Goal: Task Accomplishment & Management: Complete application form

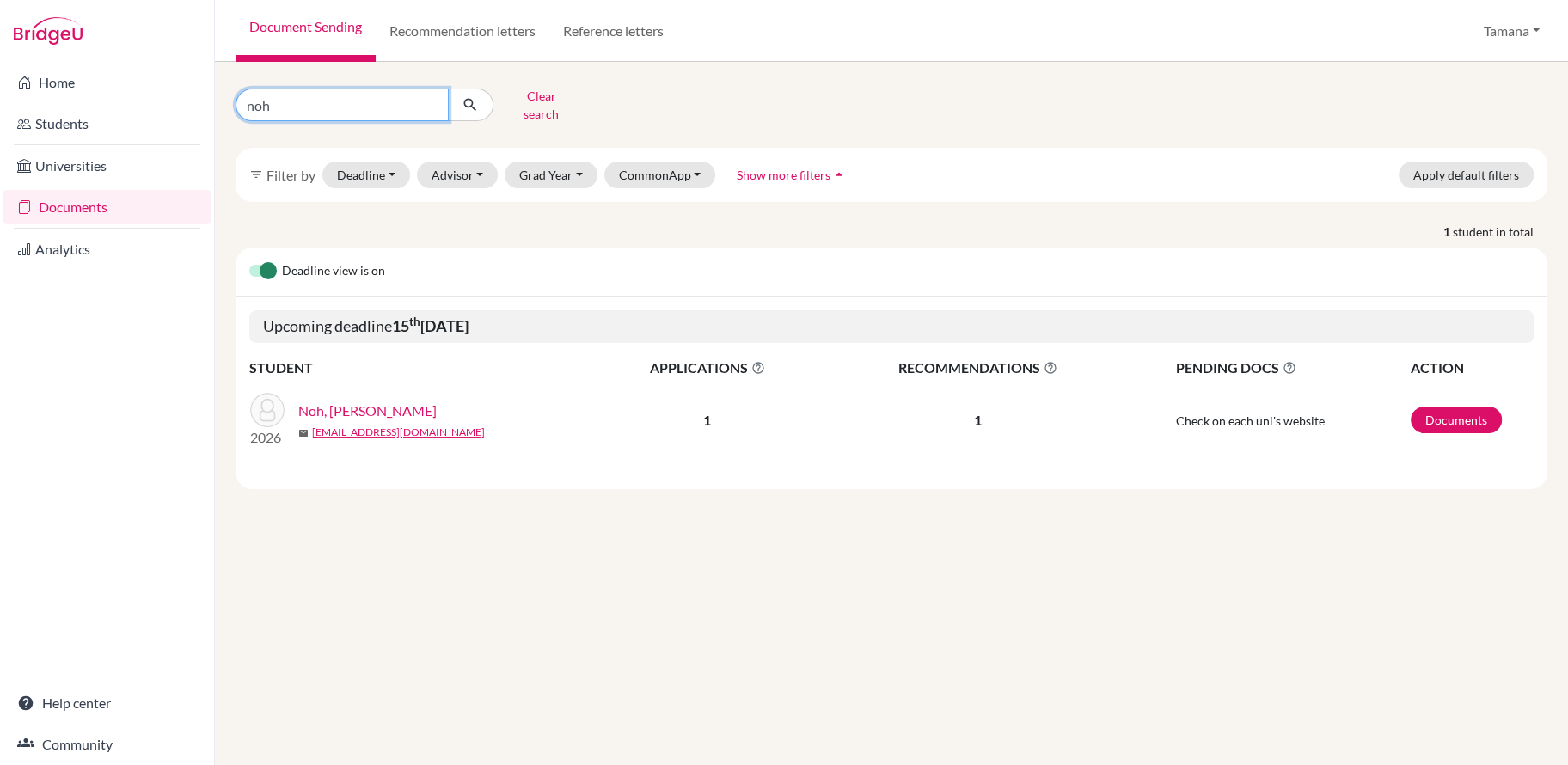
click at [339, 98] on input "noh" at bounding box center [342, 104] width 213 height 33
type input "xitong"
click button "submit" at bounding box center [470, 104] width 46 height 33
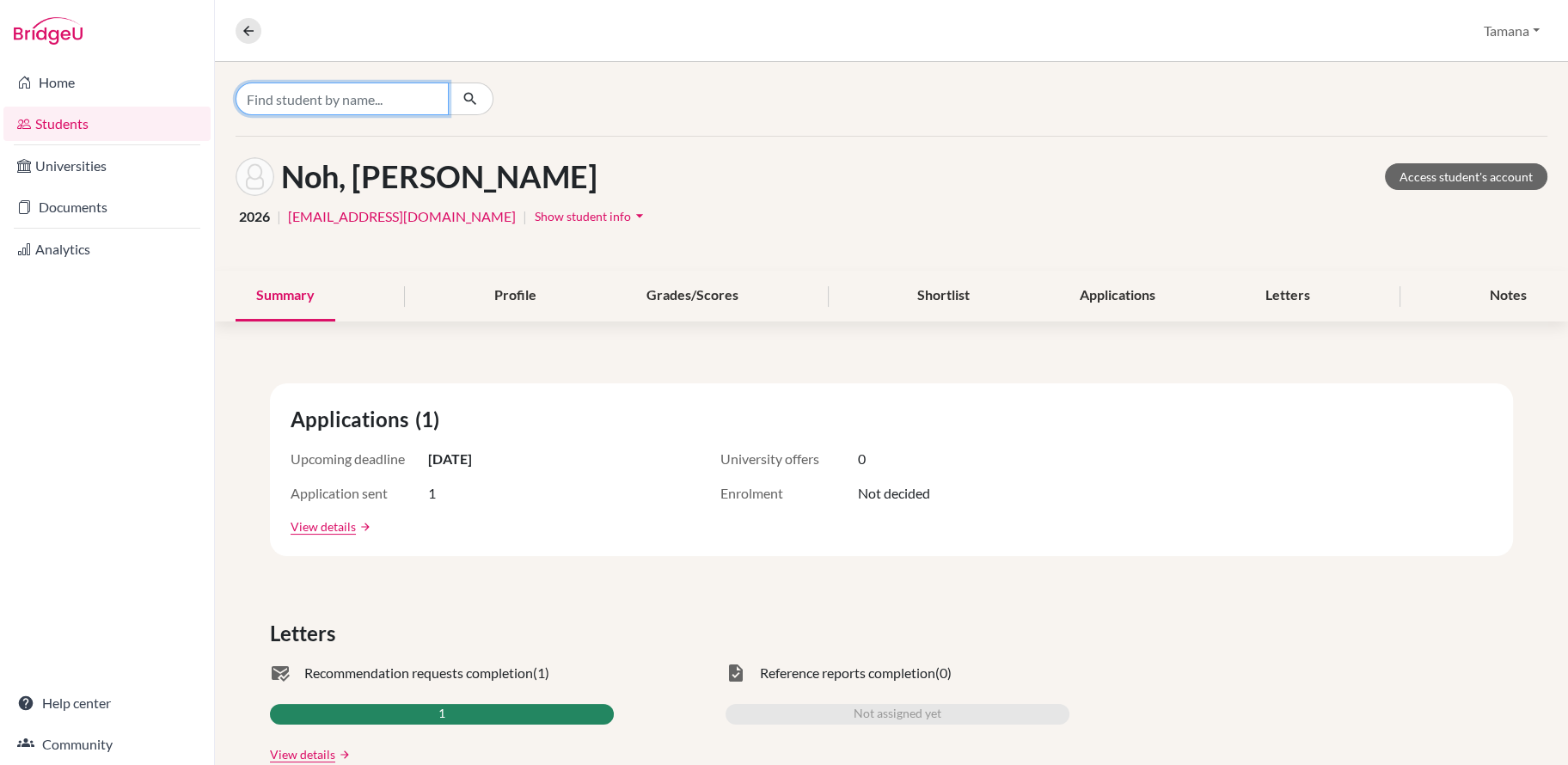
click at [408, 95] on input "Find student by name..." at bounding box center [342, 98] width 213 height 33
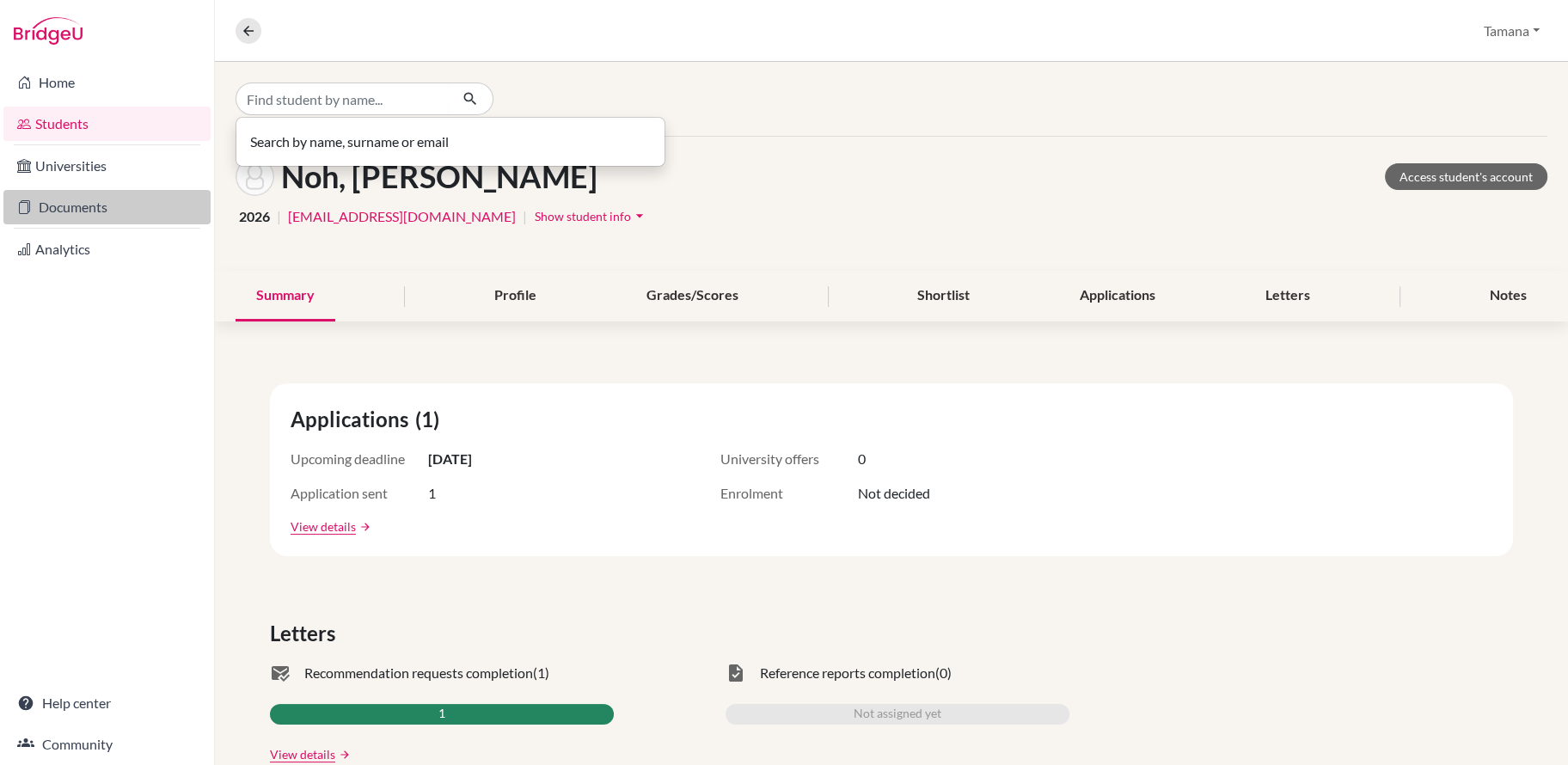
click at [116, 220] on link "Documents" at bounding box center [107, 207] width 207 height 35
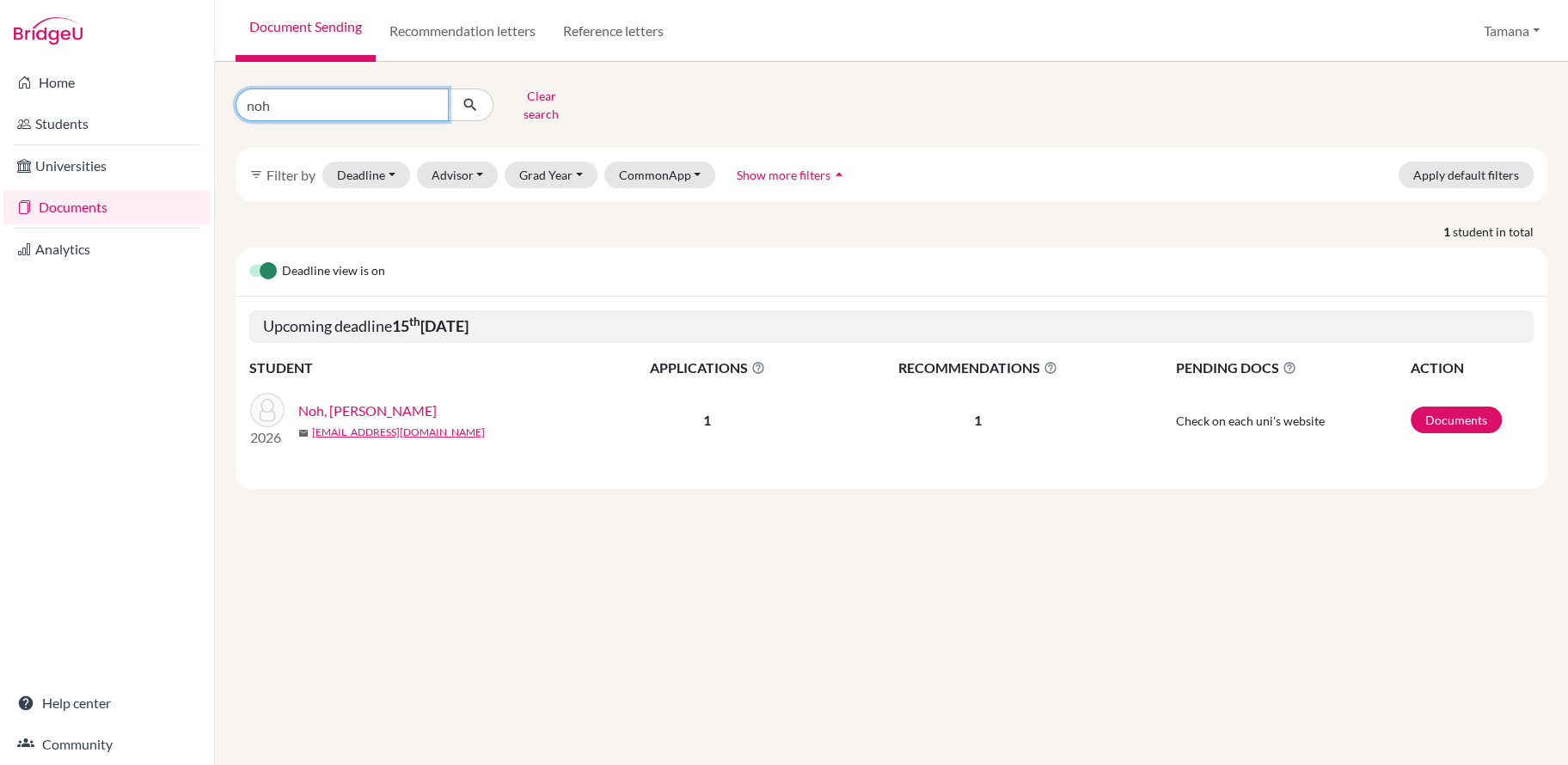
click at [361, 97] on input "noh" at bounding box center [342, 104] width 213 height 33
type input "xitong"
click button "submit" at bounding box center [470, 104] width 46 height 33
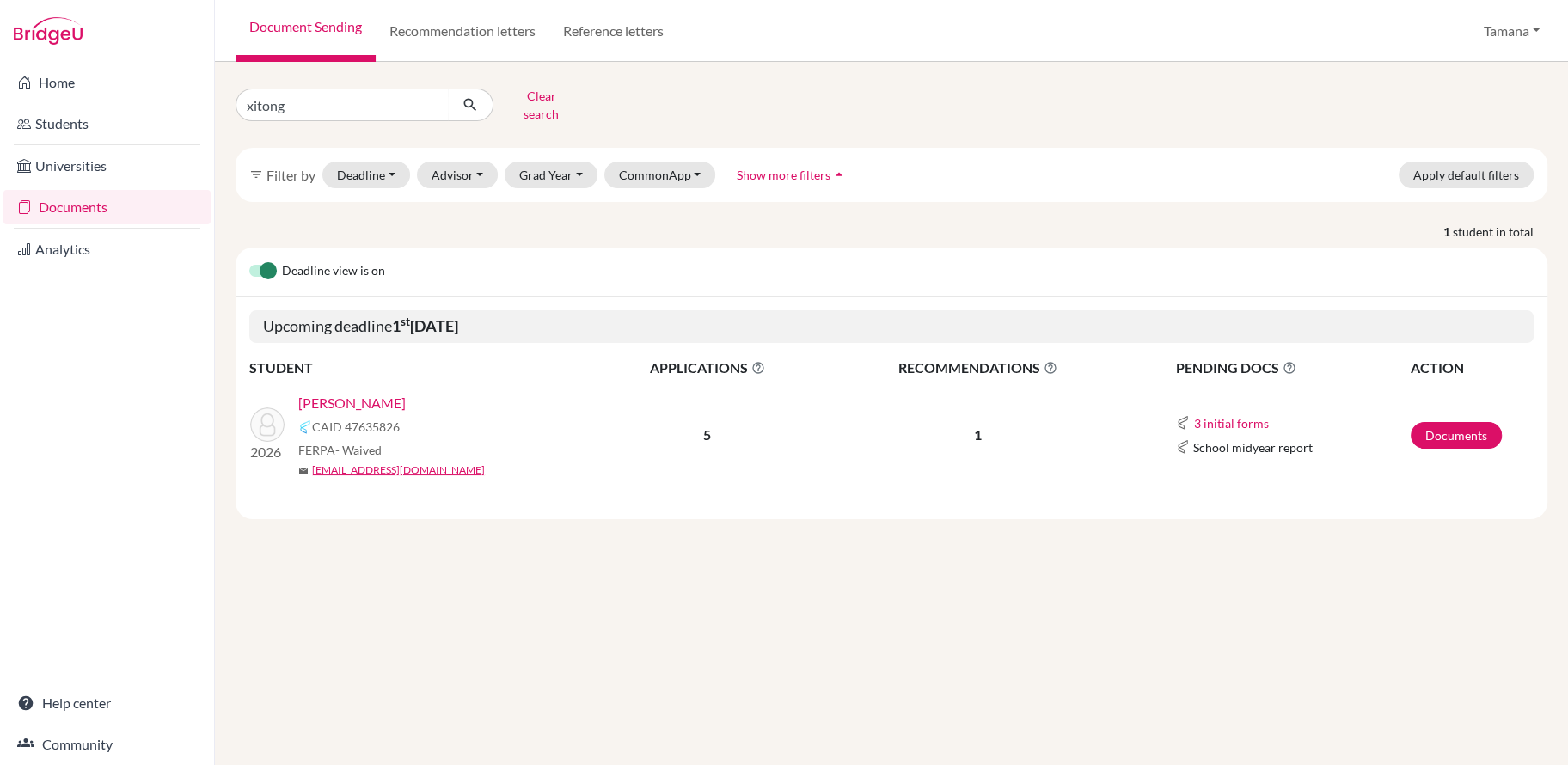
click at [348, 393] on link "CHEN, Xitong" at bounding box center [352, 403] width 107 height 21
click at [383, 98] on input "xitong" at bounding box center [342, 104] width 213 height 33
type input "kabeer"
click button "submit" at bounding box center [470, 104] width 46 height 33
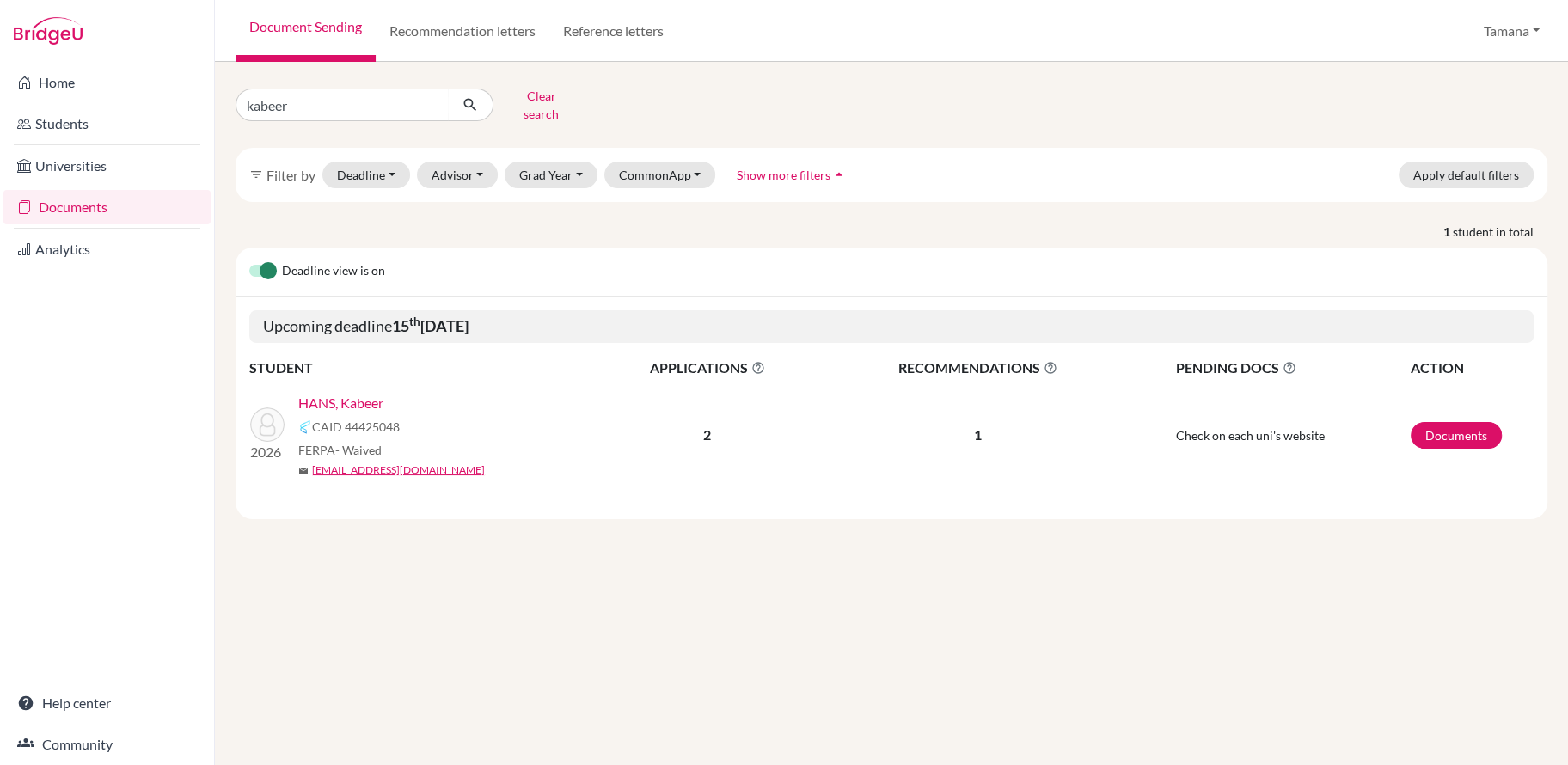
click at [334, 394] on link "HANS, Kabeer" at bounding box center [340, 403] width 85 height 21
click at [361, 106] on input "kabeer" at bounding box center [342, 104] width 213 height 33
type input "shuoqin"
click button "submit" at bounding box center [470, 104] width 46 height 33
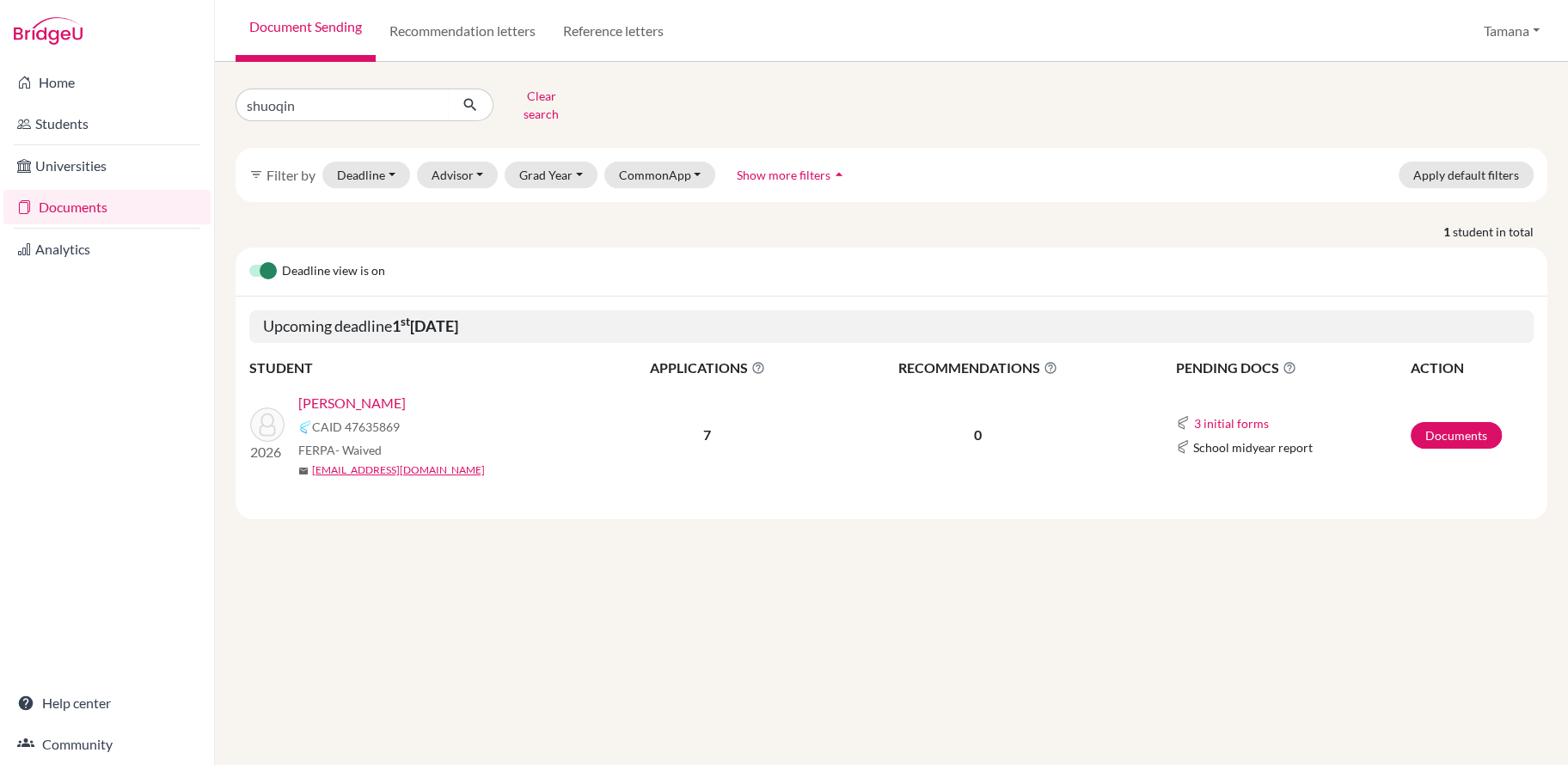
click at [349, 395] on link "[PERSON_NAME]" at bounding box center [352, 403] width 107 height 21
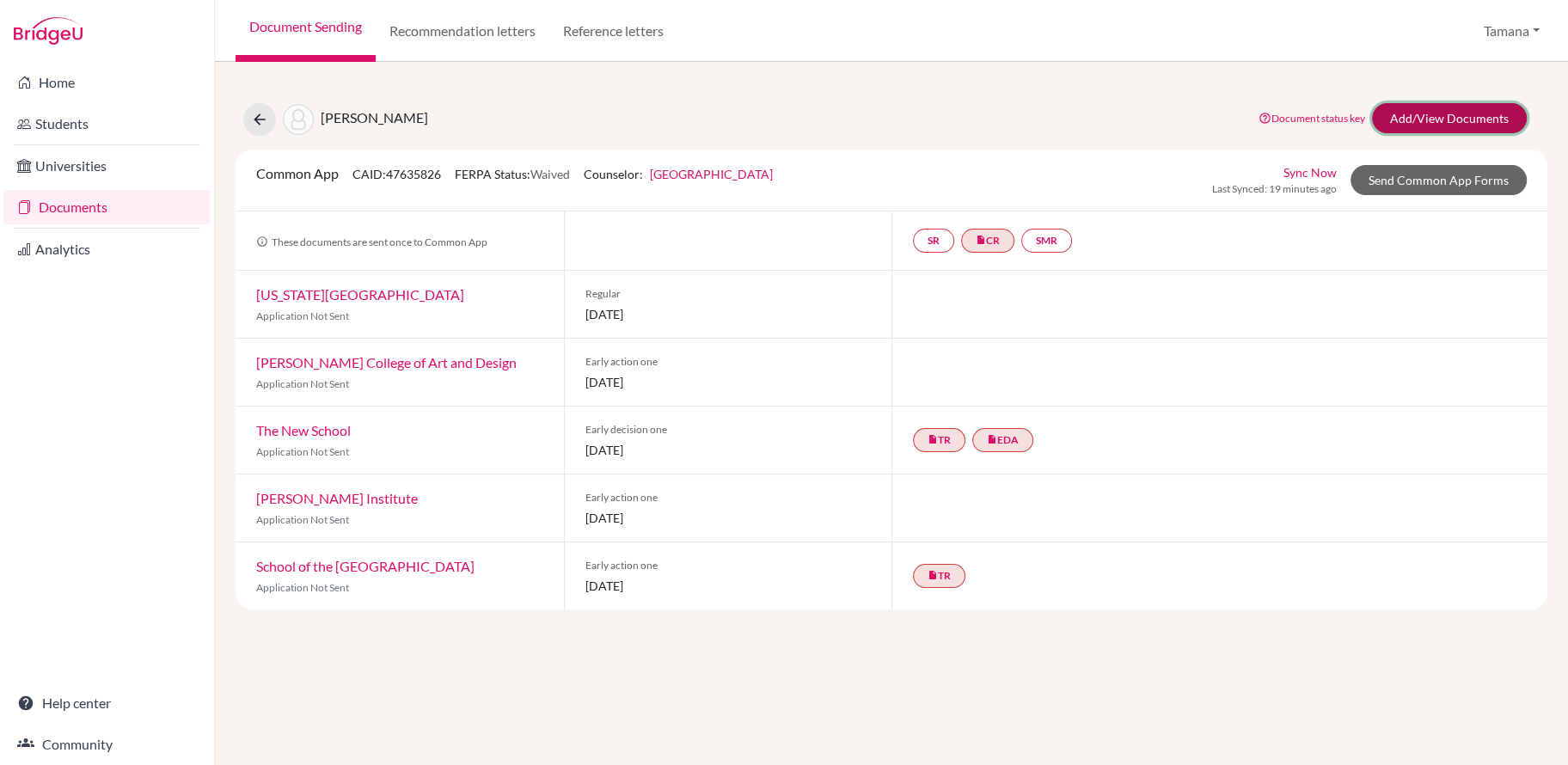
click at [1436, 114] on link "Add/View Documents" at bounding box center [1448, 119] width 154 height 30
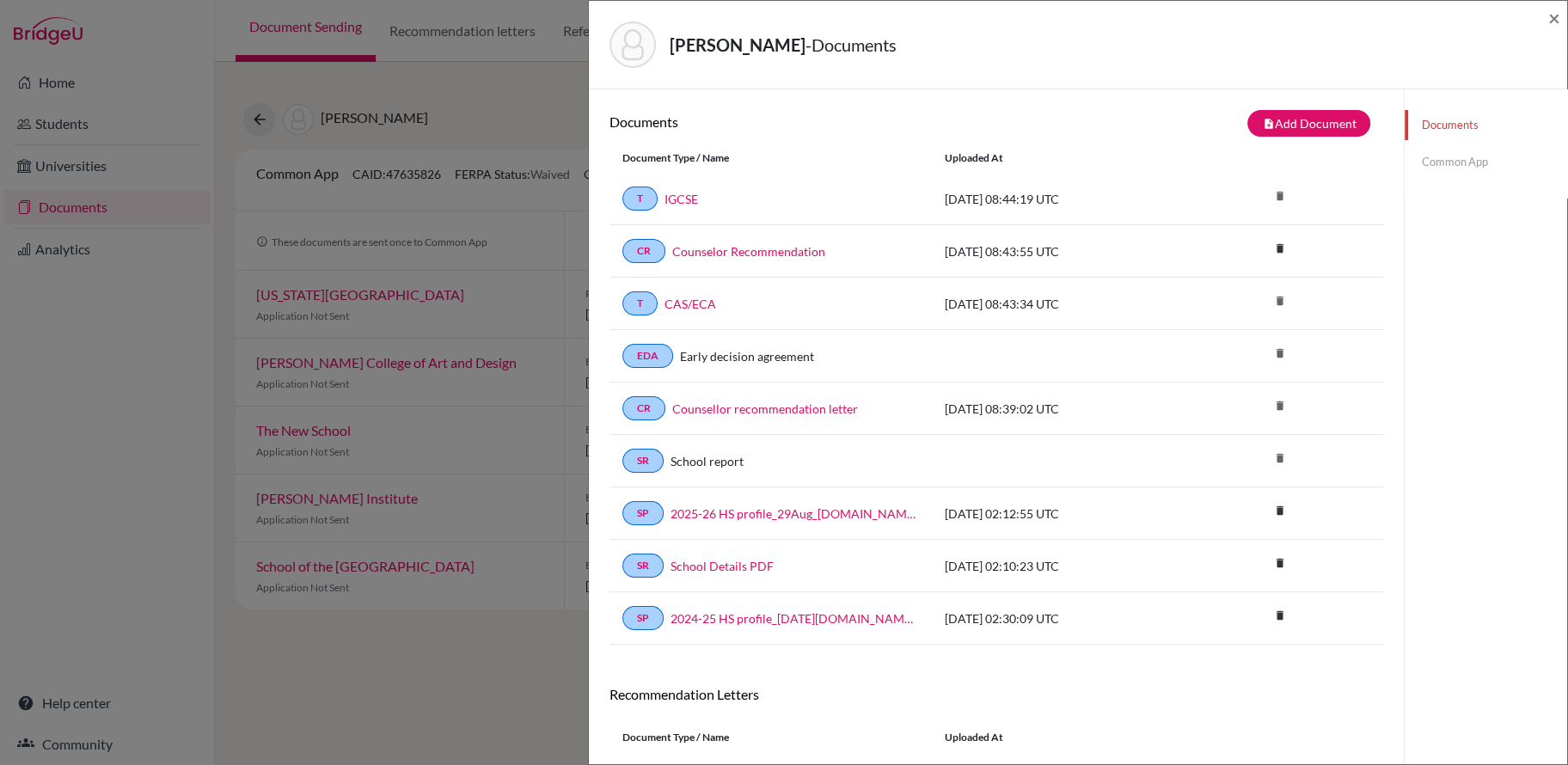
click at [1471, 171] on link "Common App" at bounding box center [1486, 162] width 162 height 30
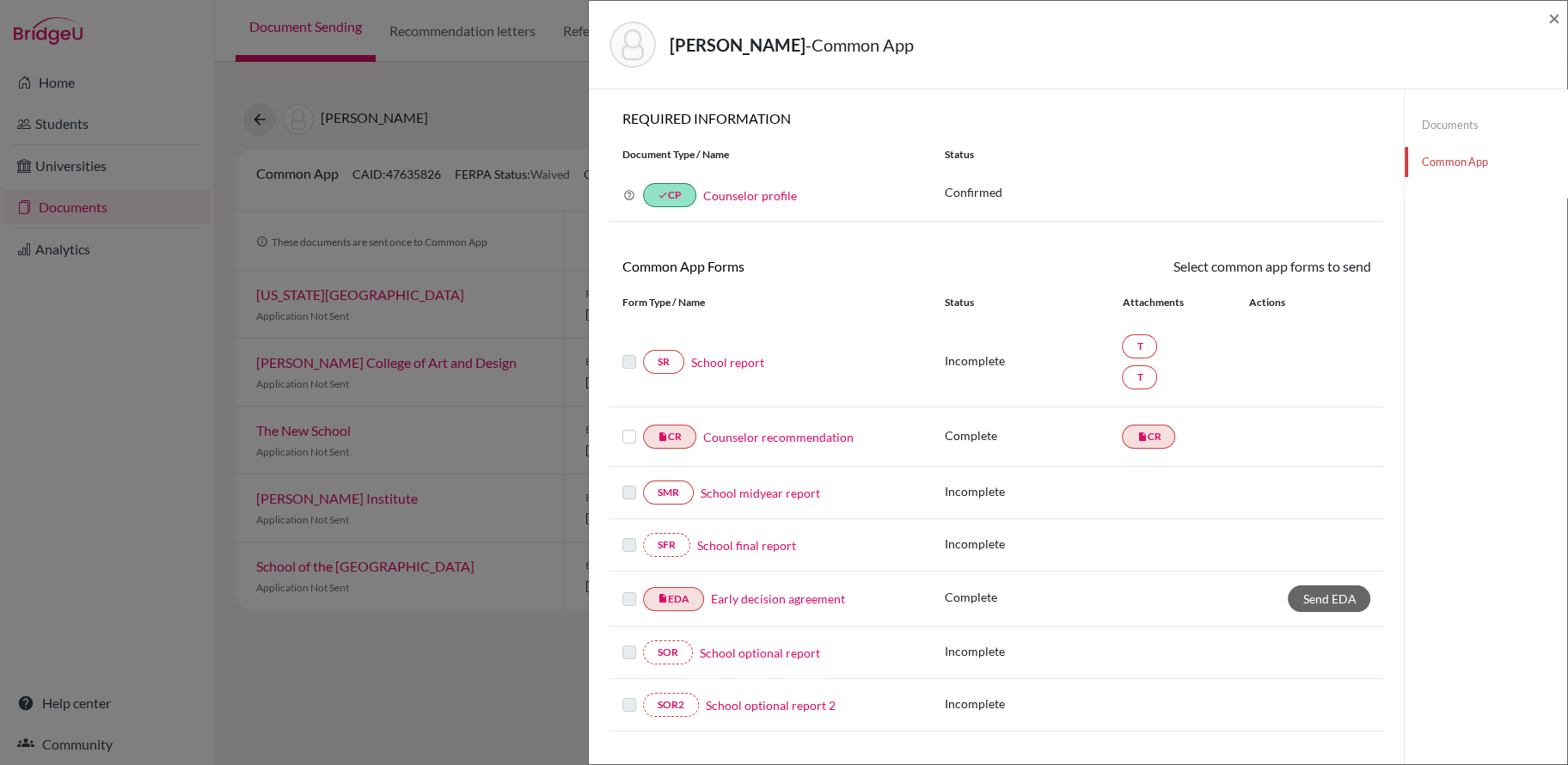
click at [747, 362] on link "School report" at bounding box center [727, 362] width 73 height 18
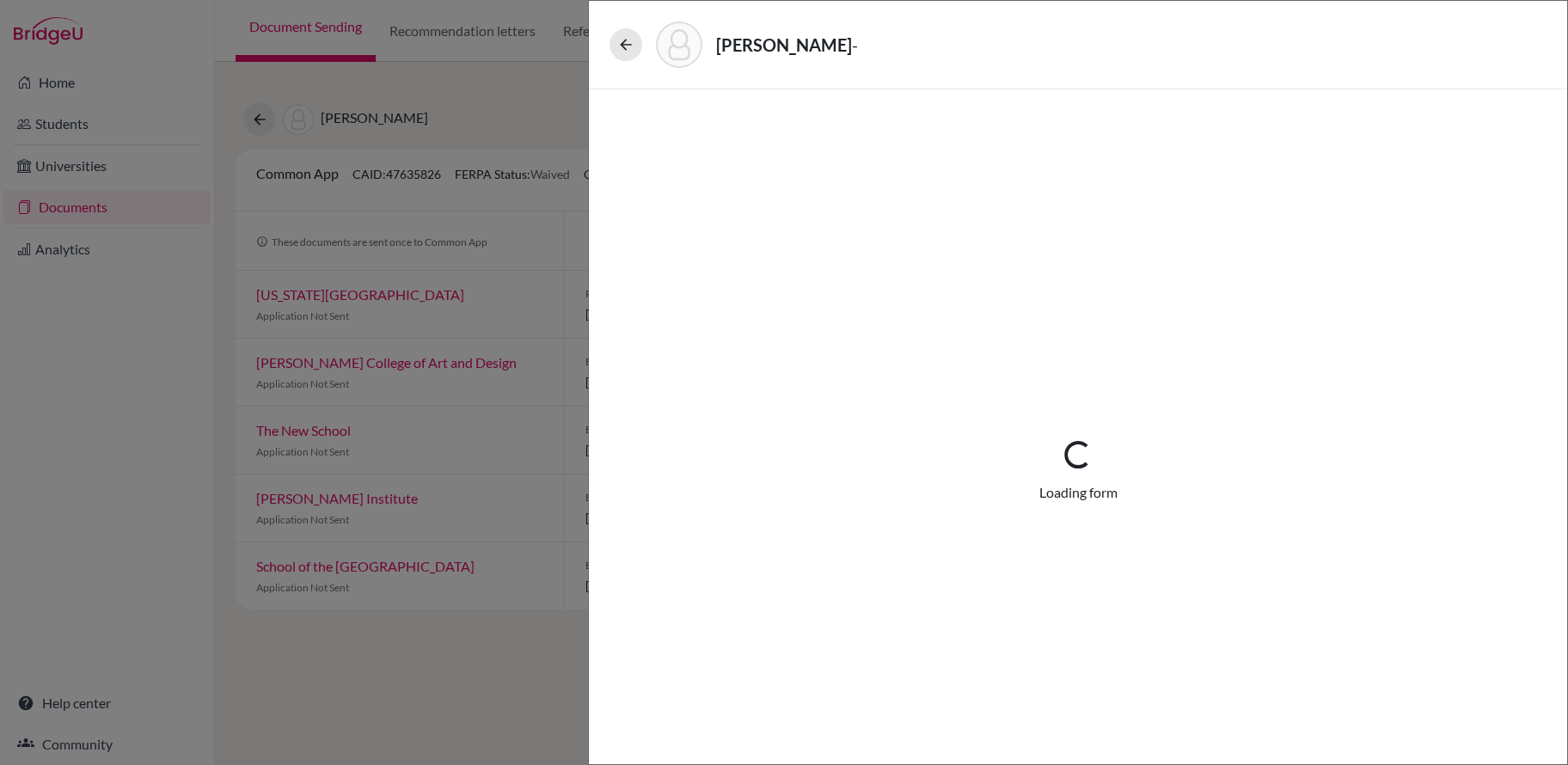
select select "4"
select select "674843"
select select "674841"
select select "1"
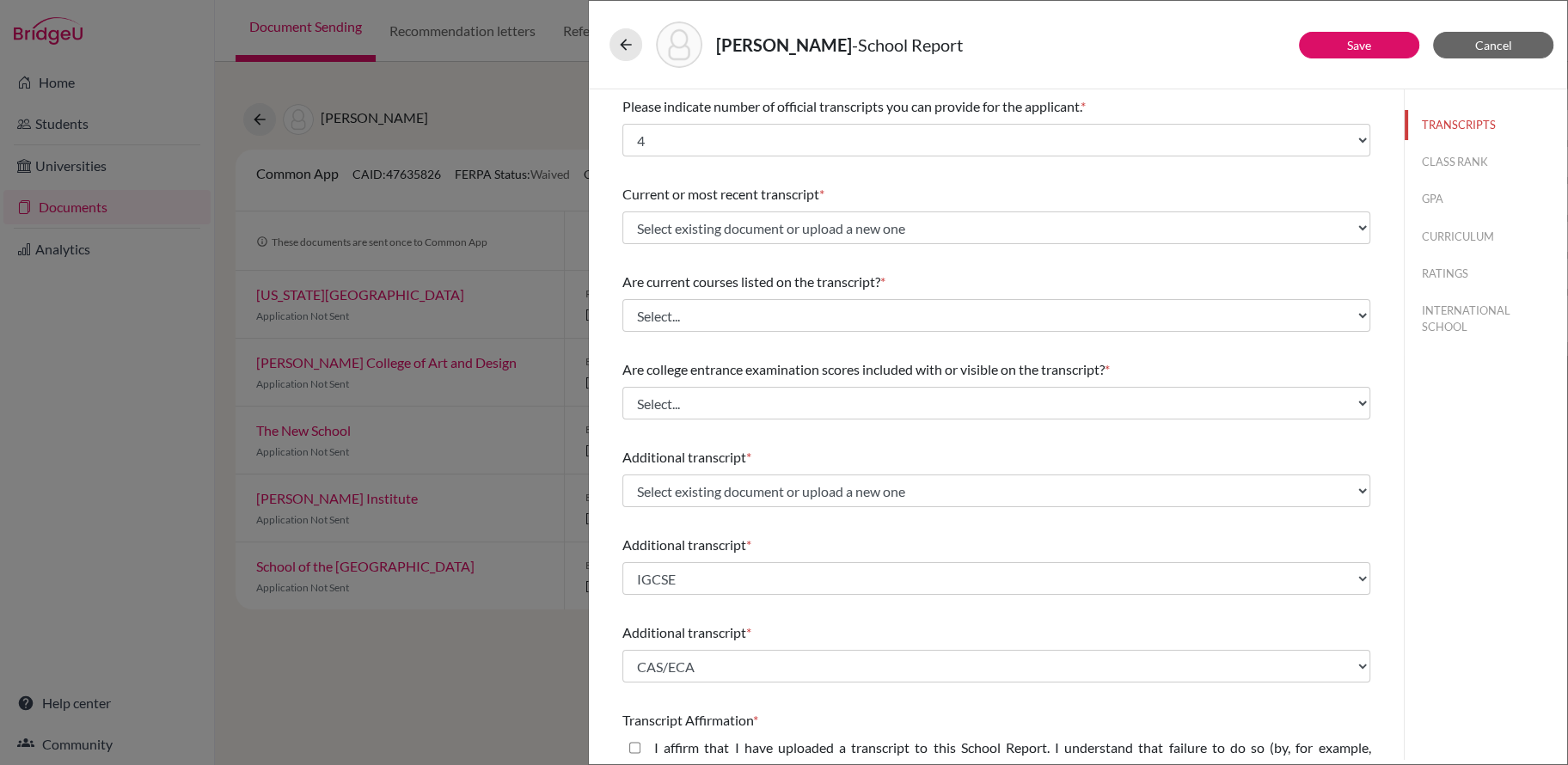
click at [1495, 25] on div "CHEN, Xitong - School Report" at bounding box center [1078, 45] width 937 height 46
click at [1492, 41] on span "Cancel" at bounding box center [1493, 45] width 37 height 14
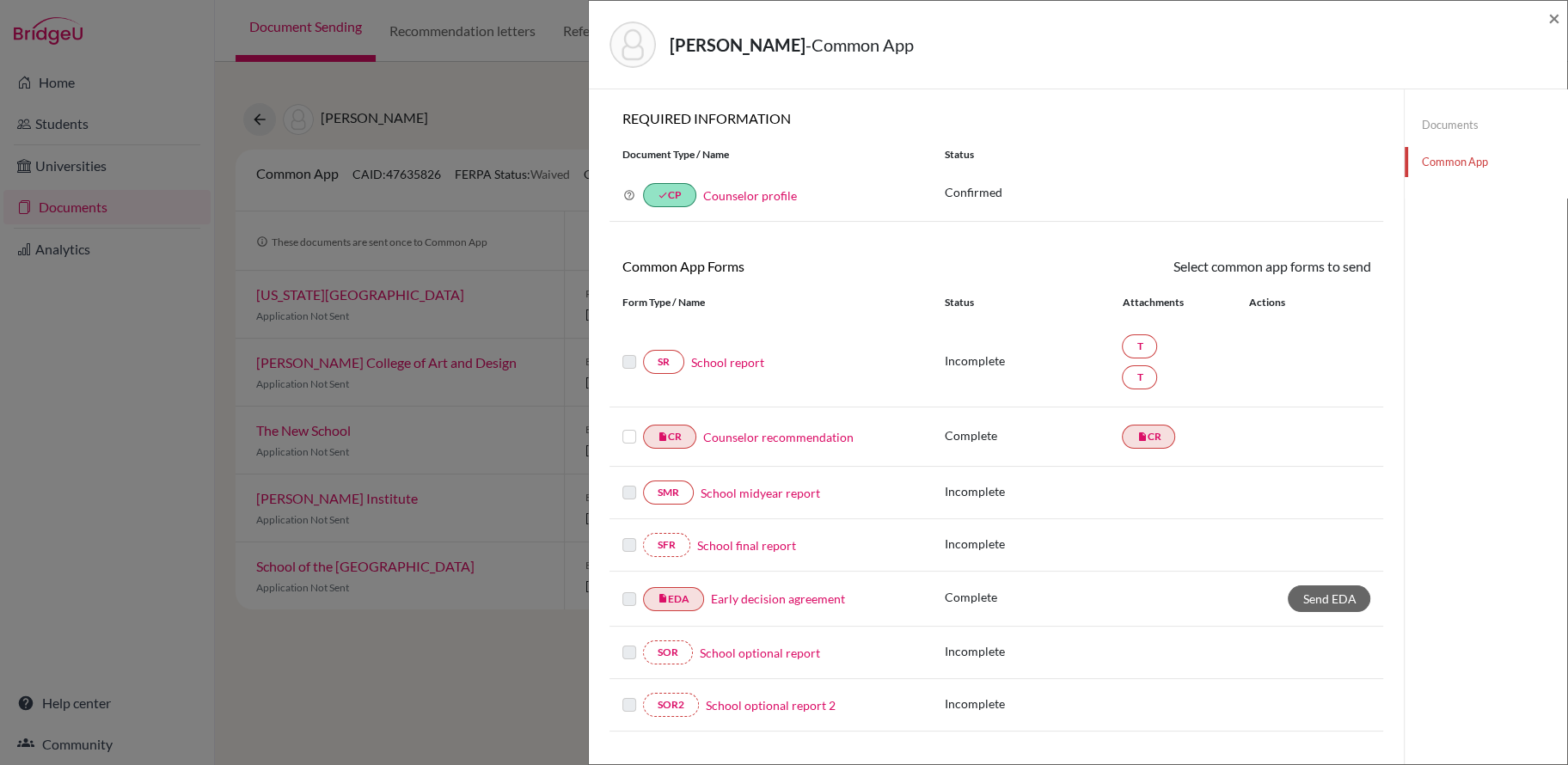
click at [1453, 133] on link "Documents" at bounding box center [1486, 125] width 162 height 30
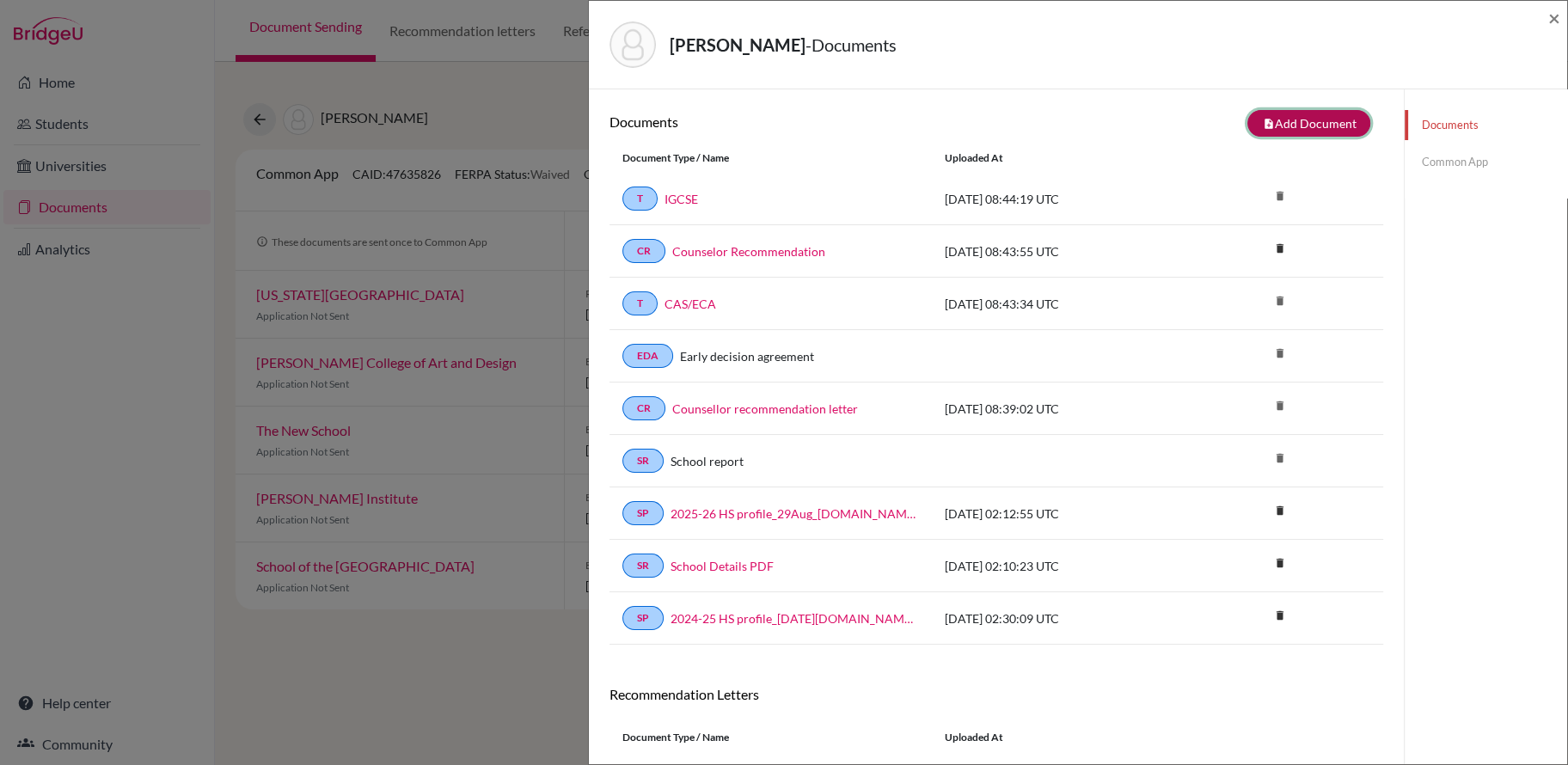
click at [1339, 129] on button "note_add Add Document" at bounding box center [1308, 123] width 123 height 27
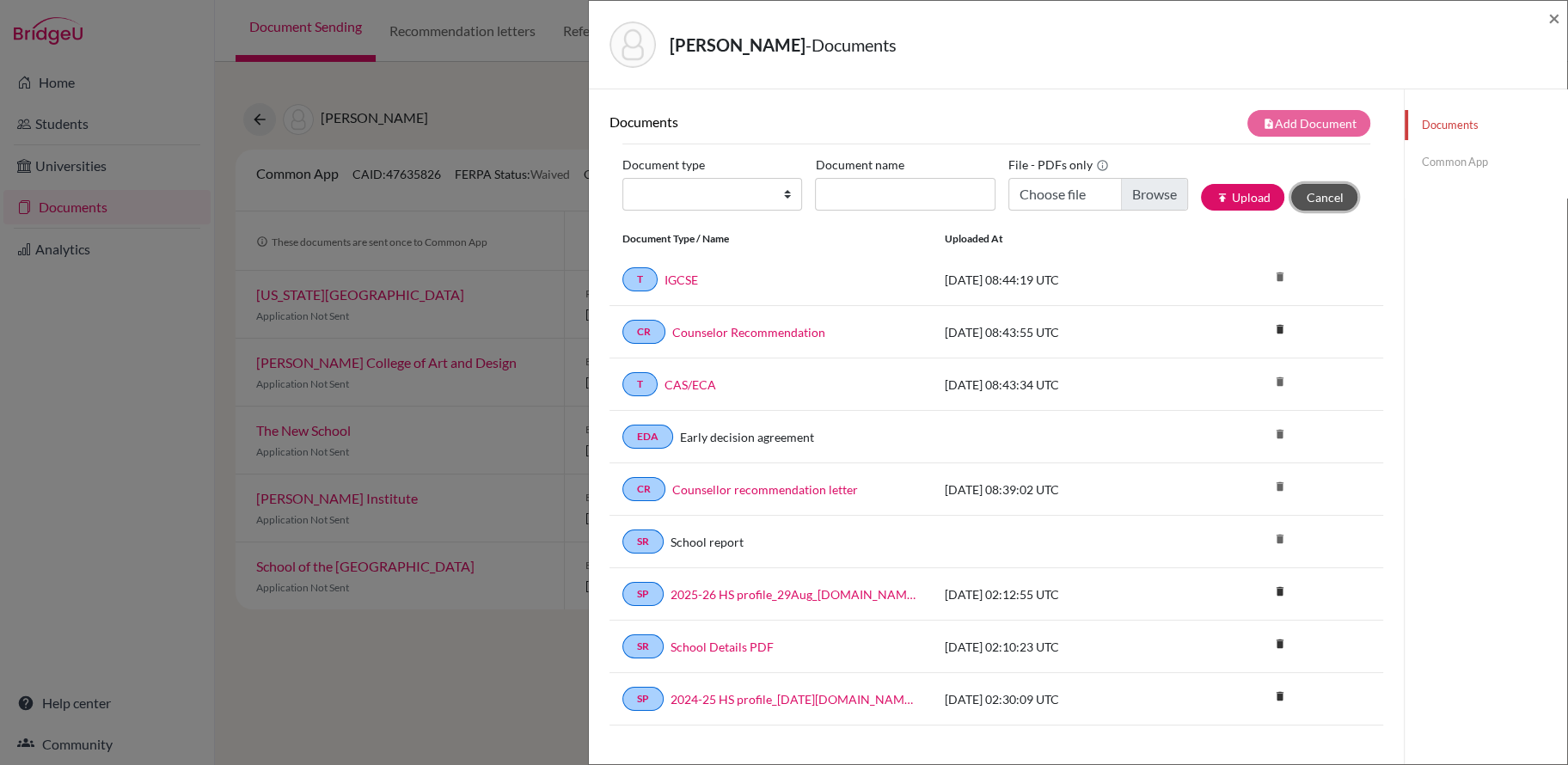
click at [1325, 195] on button "Cancel" at bounding box center [1324, 197] width 66 height 27
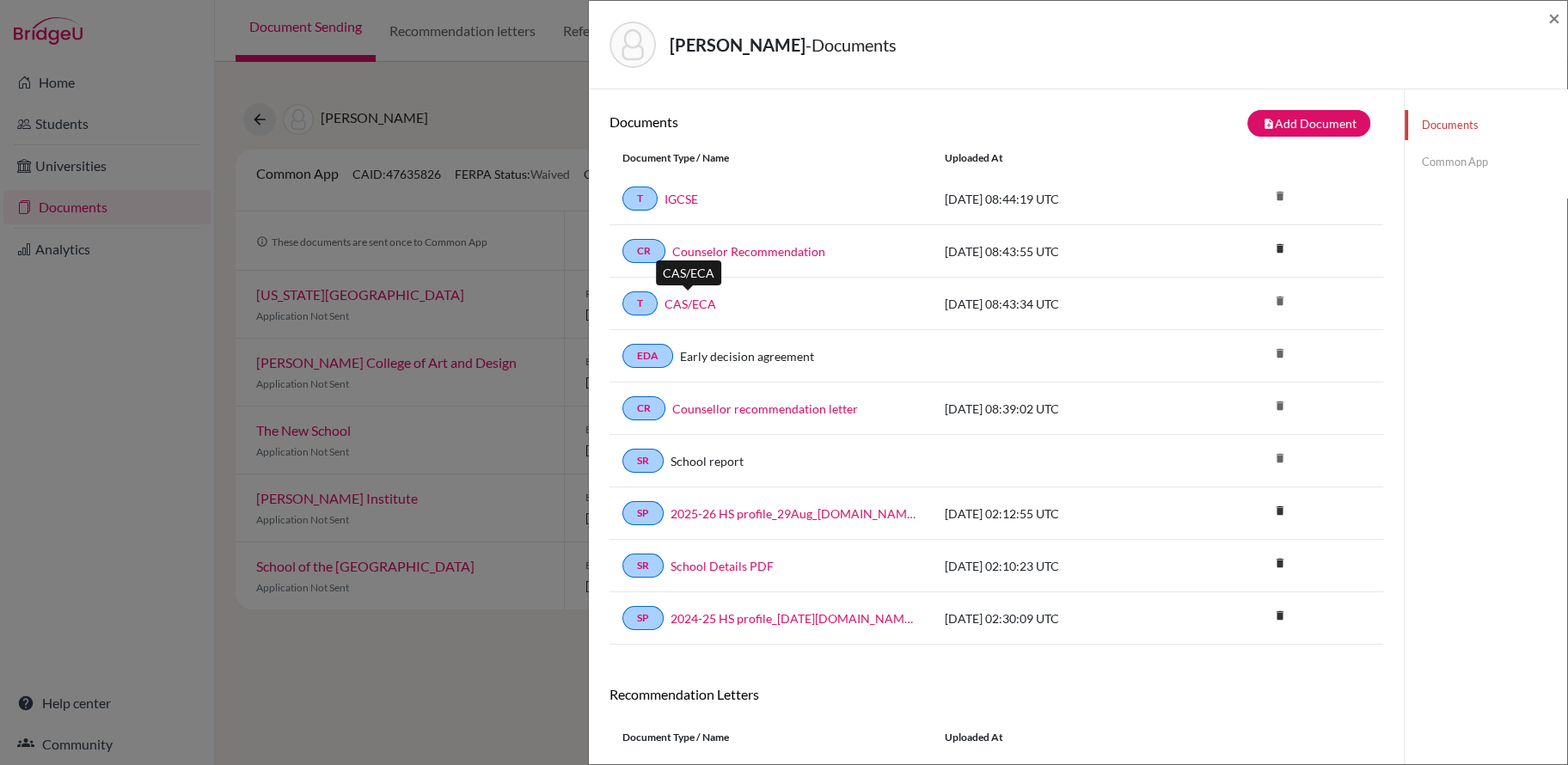
click at [709, 297] on link "CAS/ECA" at bounding box center [690, 304] width 52 height 18
click at [1556, 24] on span "×" at bounding box center [1554, 18] width 12 height 25
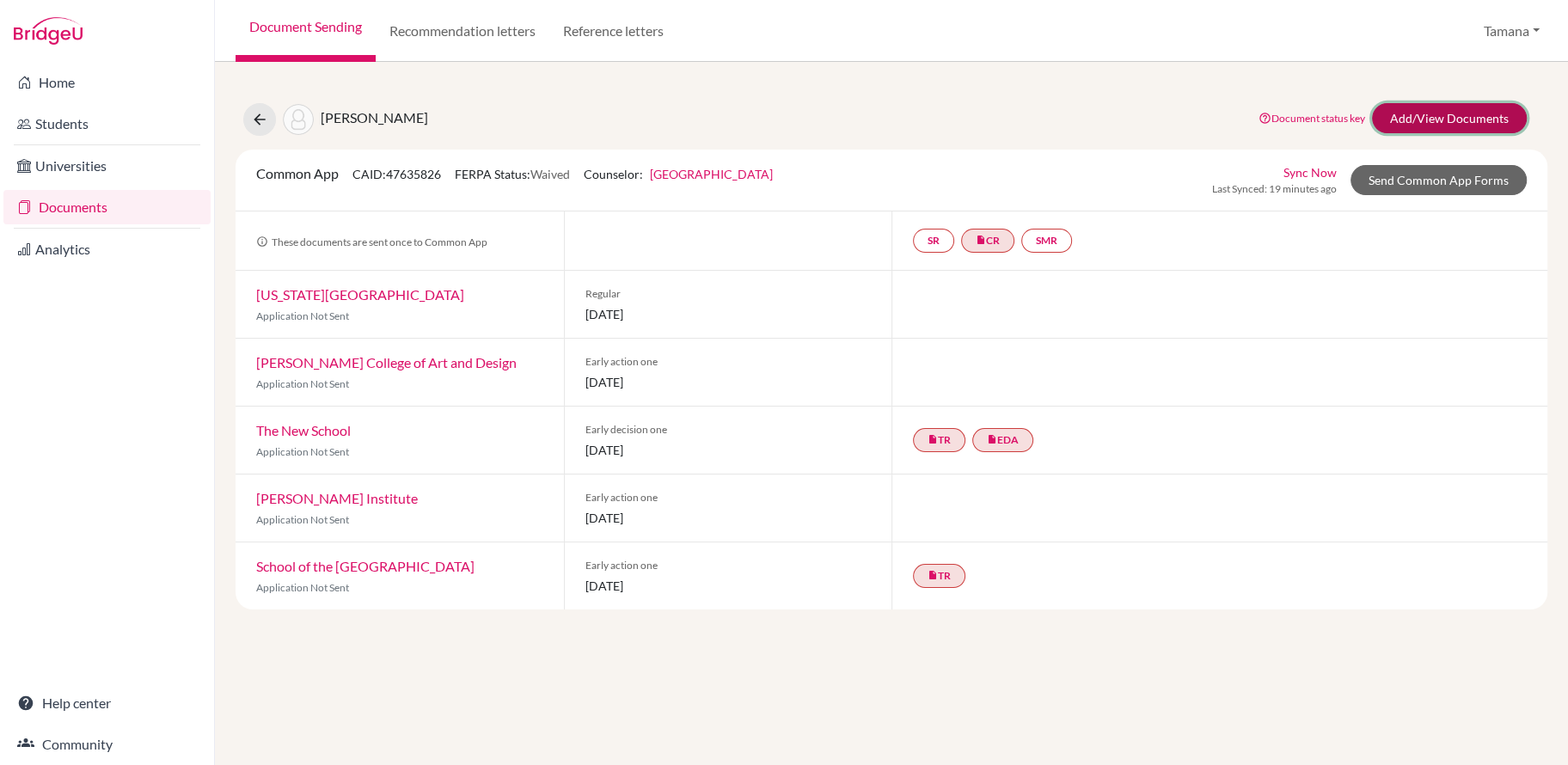
click at [1442, 119] on link "Add/View Documents" at bounding box center [1448, 119] width 154 height 30
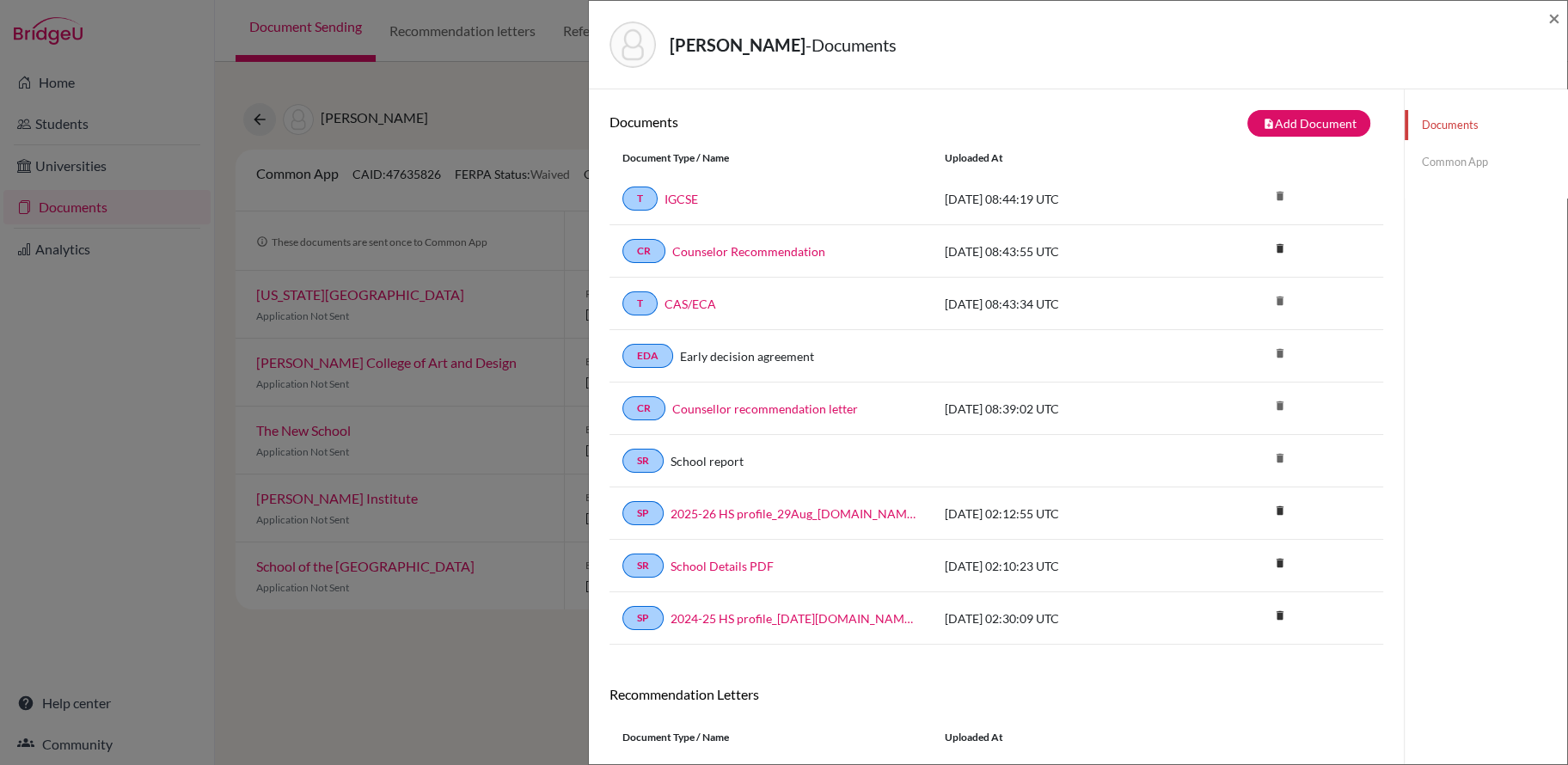
click at [1544, 29] on div "CHEN, Xitong - Documents ×" at bounding box center [1077, 45] width 965 height 74
click at [1546, 21] on div "CHEN, Xitong - Documents ×" at bounding box center [1077, 45] width 965 height 74
click at [1556, 13] on span "×" at bounding box center [1554, 18] width 12 height 25
